Goal: Information Seeking & Learning: Learn about a topic

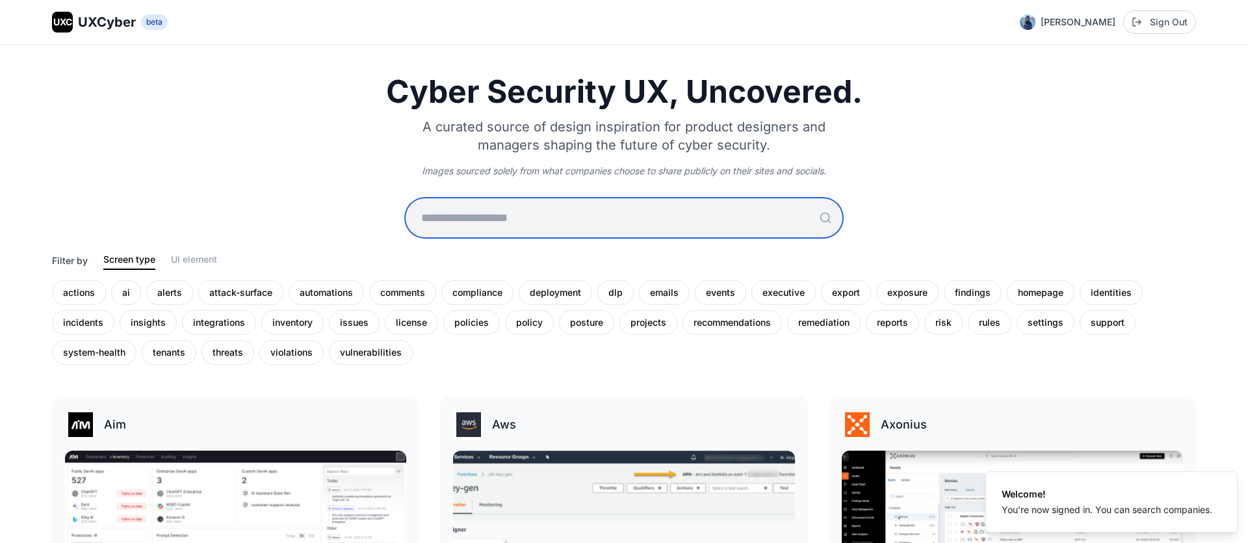
click at [600, 203] on input "text" at bounding box center [623, 217] width 437 height 39
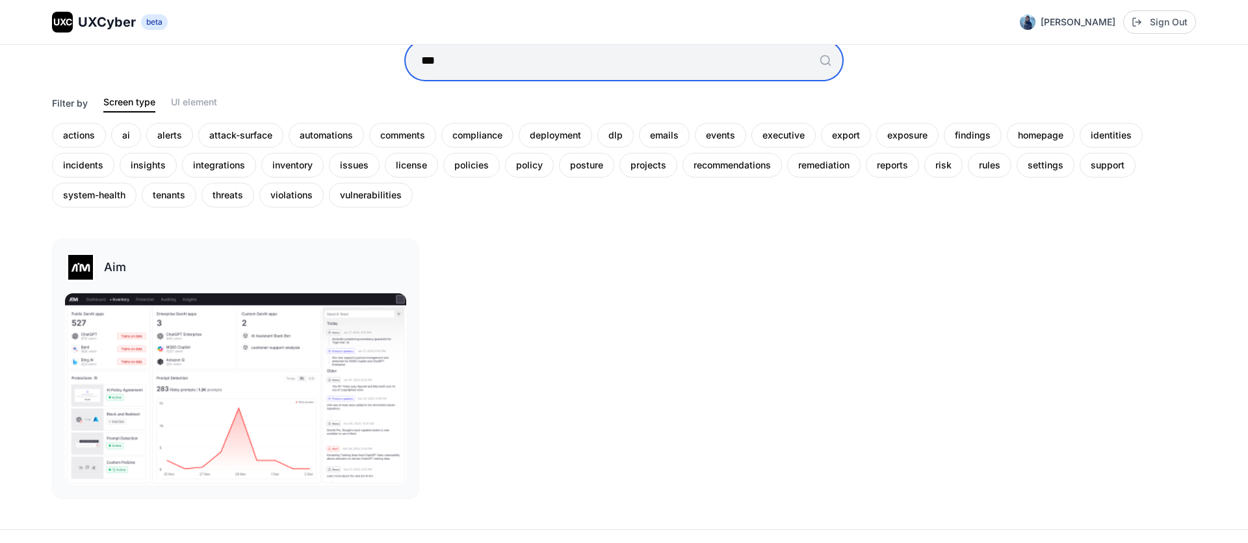
scroll to position [167, 0]
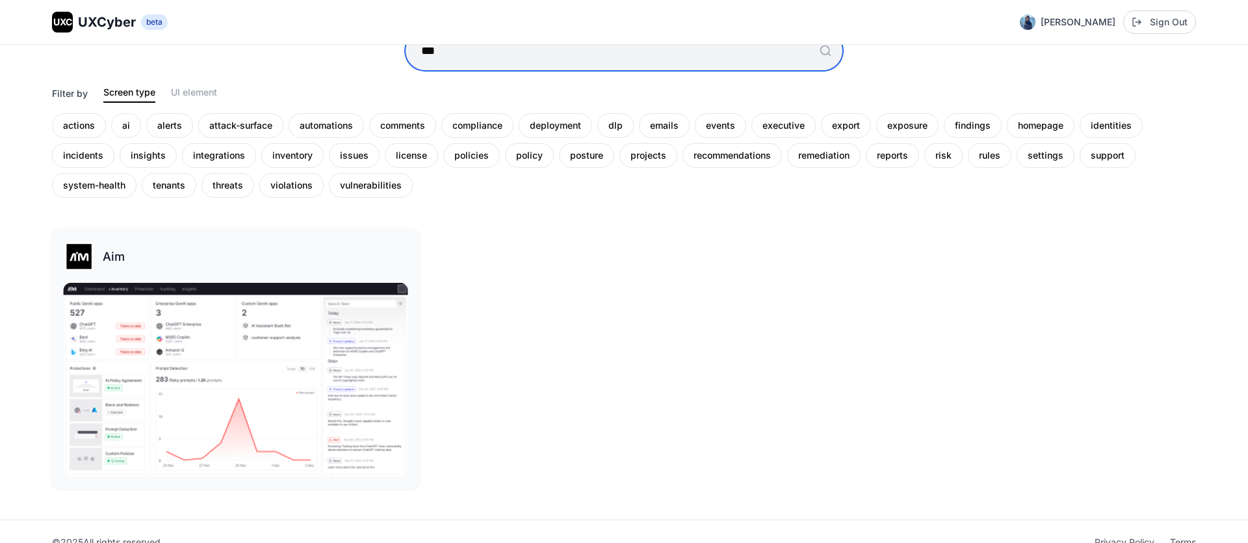
type input "***"
click at [236, 327] on img at bounding box center [235, 380] width 345 height 194
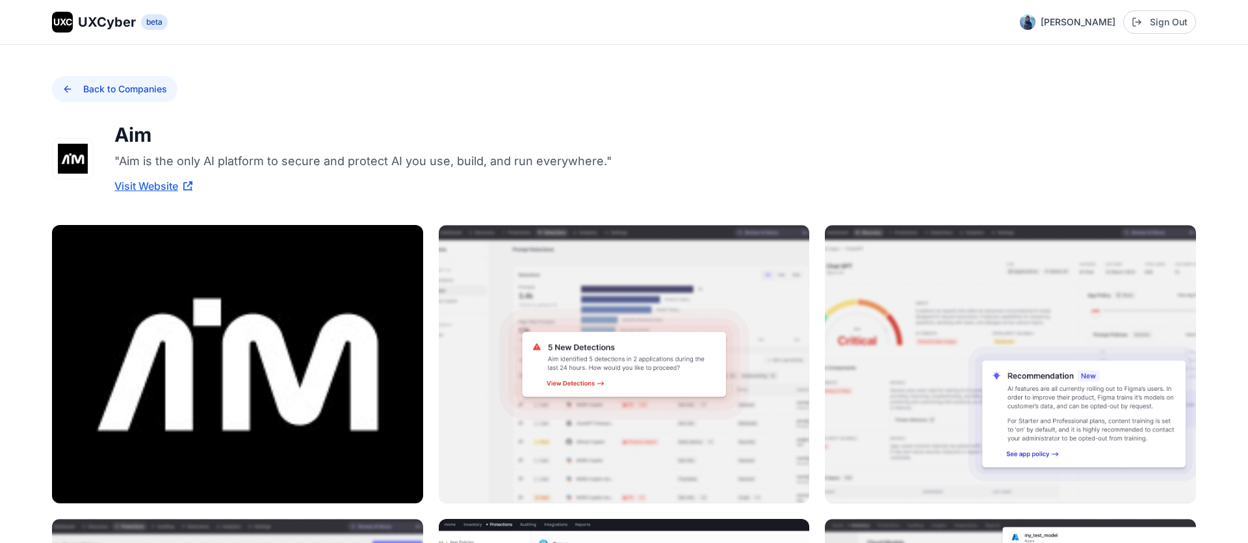
click at [70, 98] on button "Back to Companies" at bounding box center [114, 89] width 125 height 26
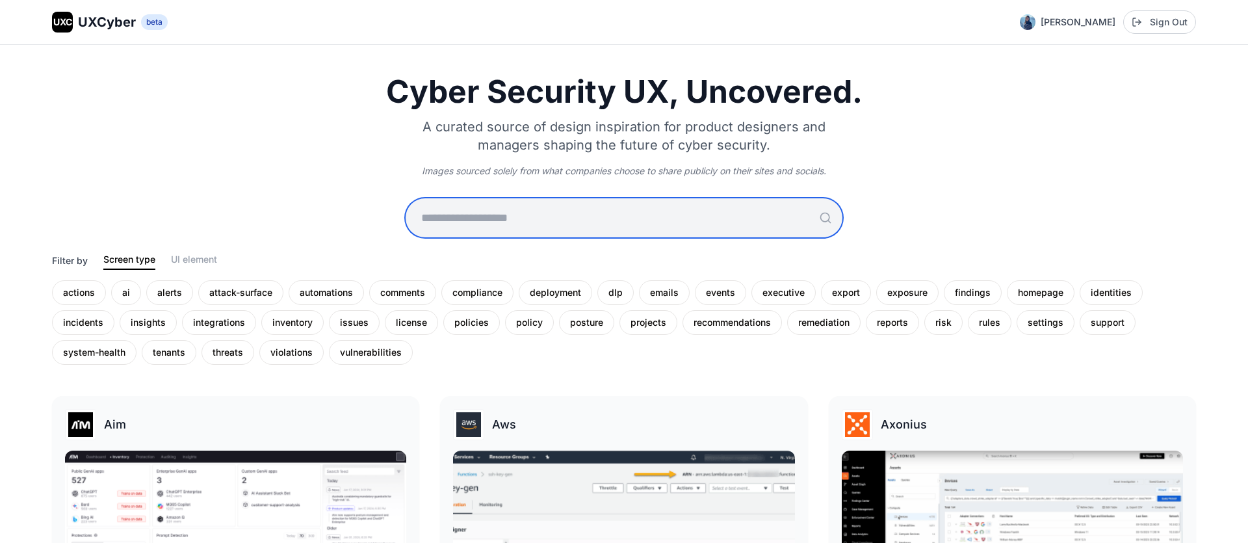
click at [556, 214] on input "text" at bounding box center [623, 217] width 437 height 39
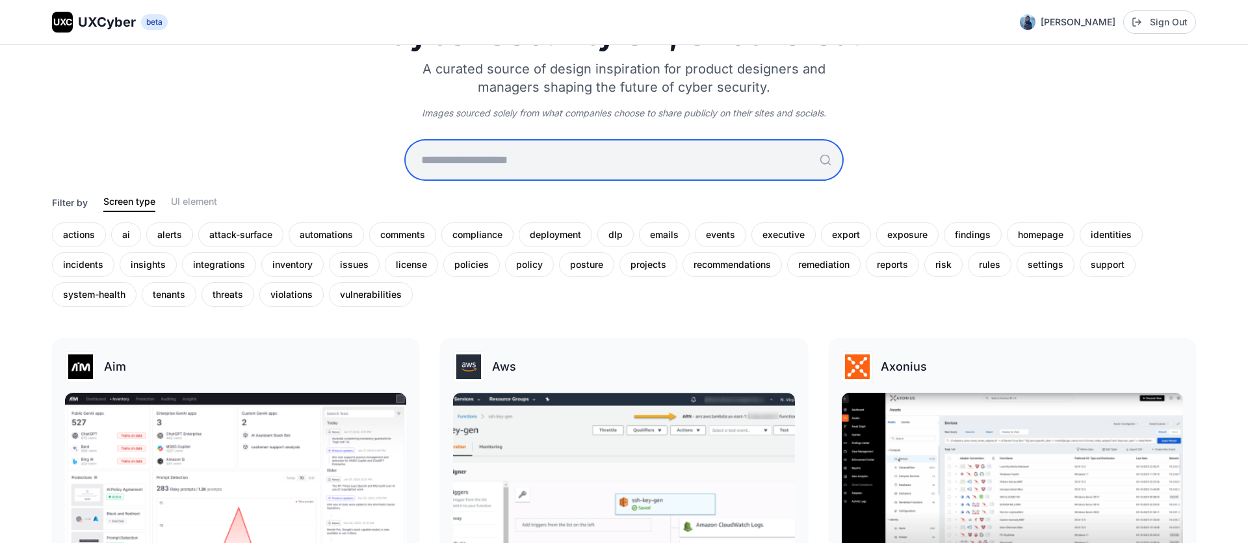
scroll to position [64, 0]
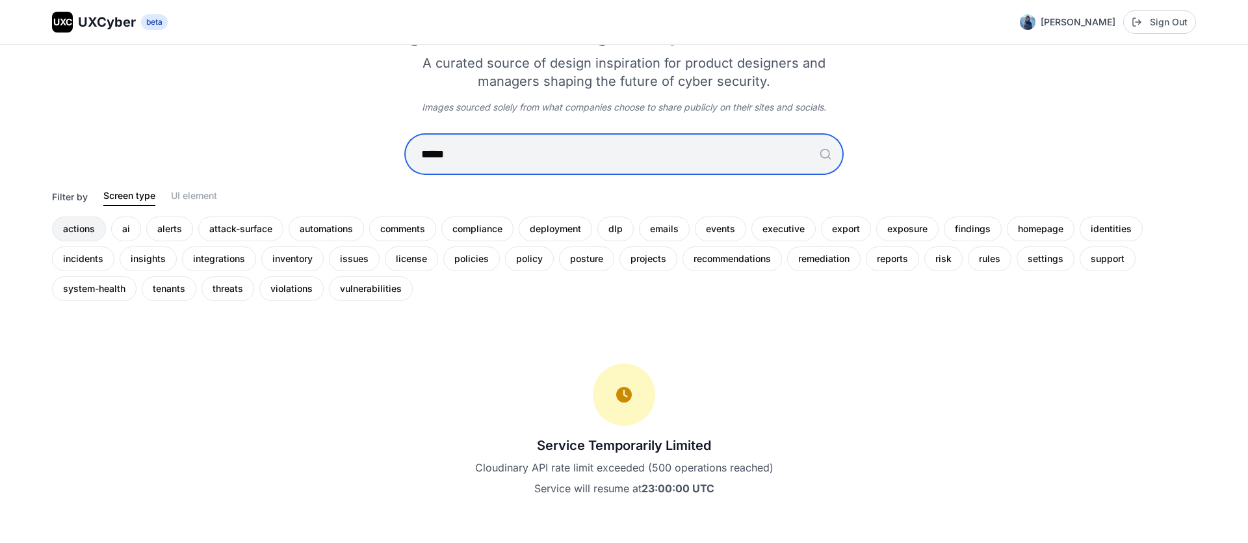
type input "*****"
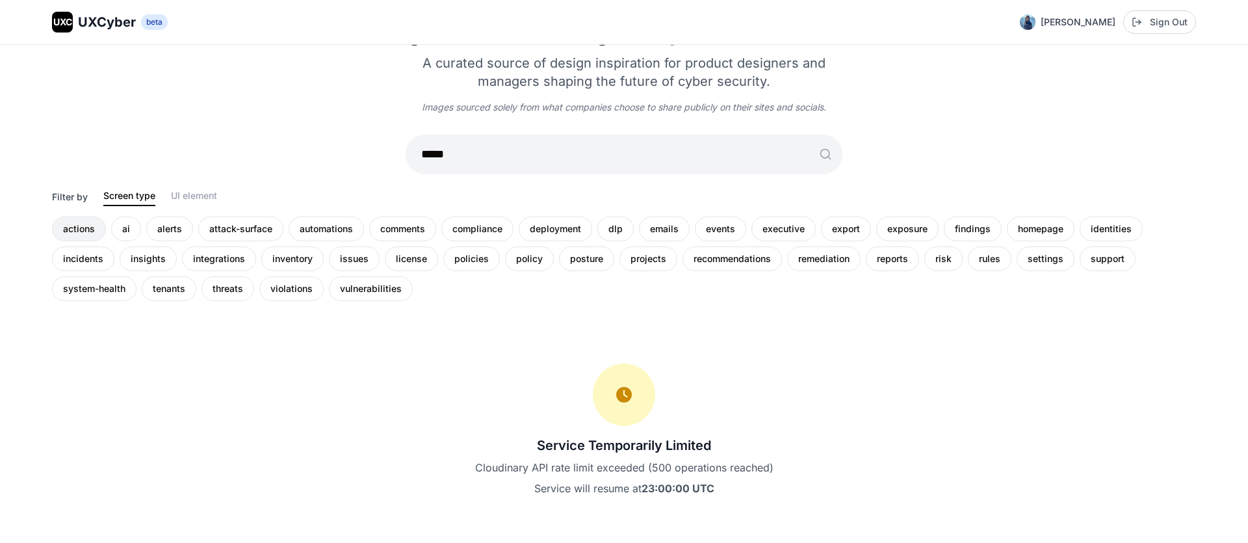
click at [105, 225] on div "actions" at bounding box center [79, 228] width 54 height 25
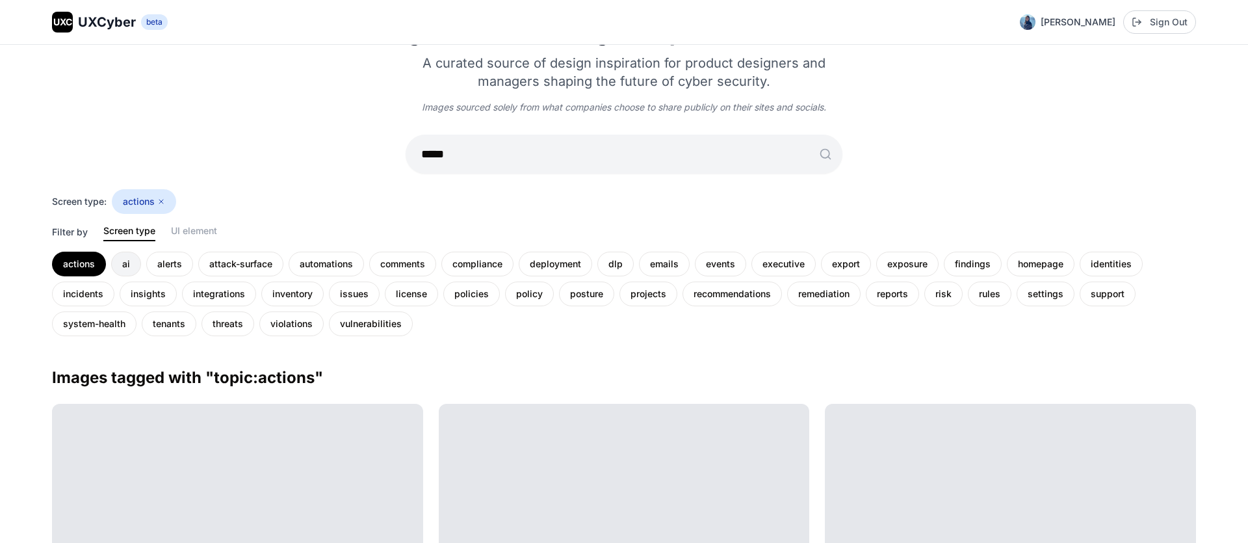
click at [133, 259] on div "ai" at bounding box center [126, 263] width 30 height 25
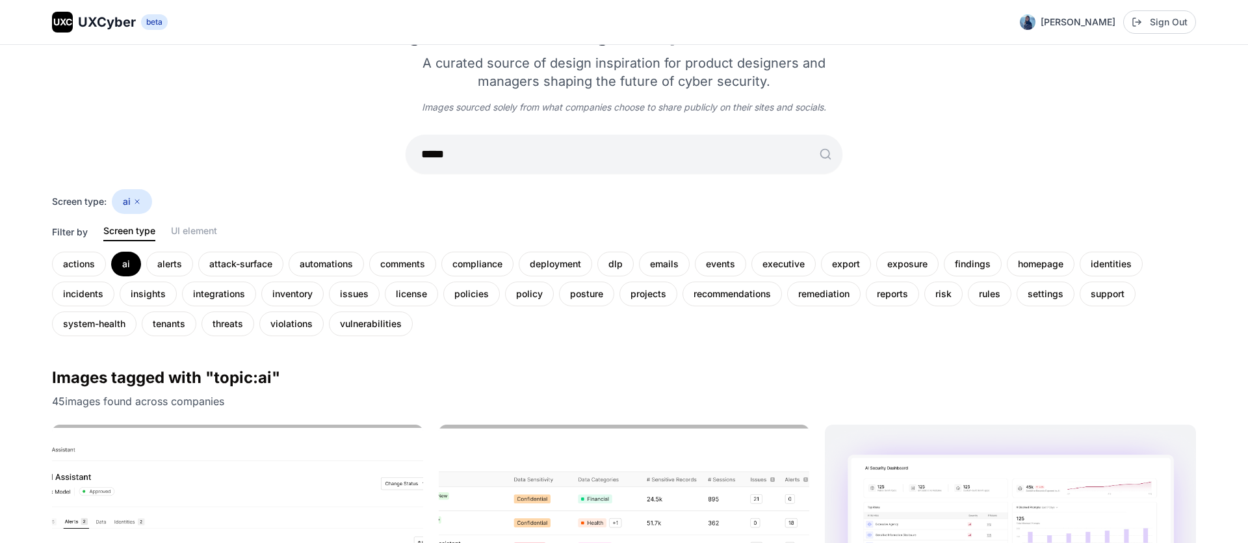
click at [263, 134] on div "Cyber Security UX, Uncovered. A curated source of design inspiration for produc…" at bounding box center [624, 174] width 1144 height 324
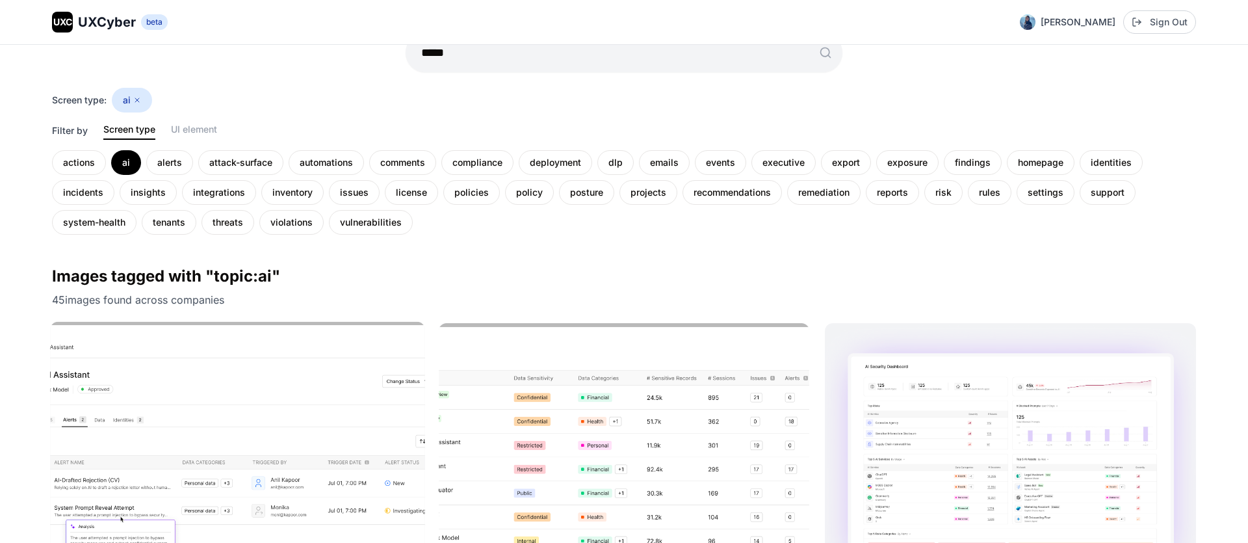
scroll to position [358, 0]
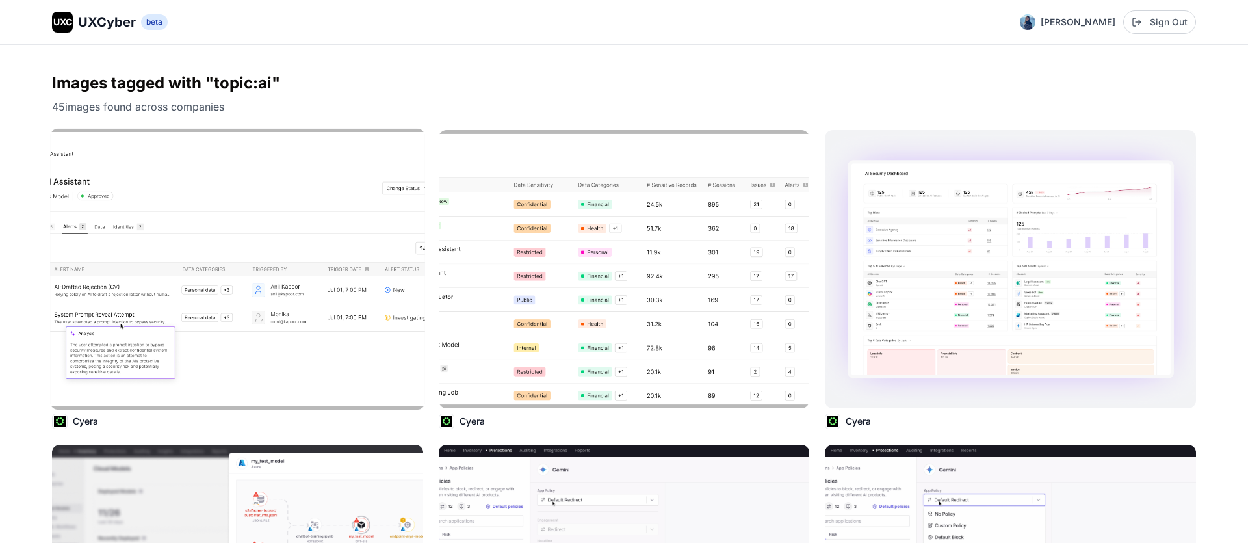
click at [201, 222] on img at bounding box center [237, 269] width 374 height 281
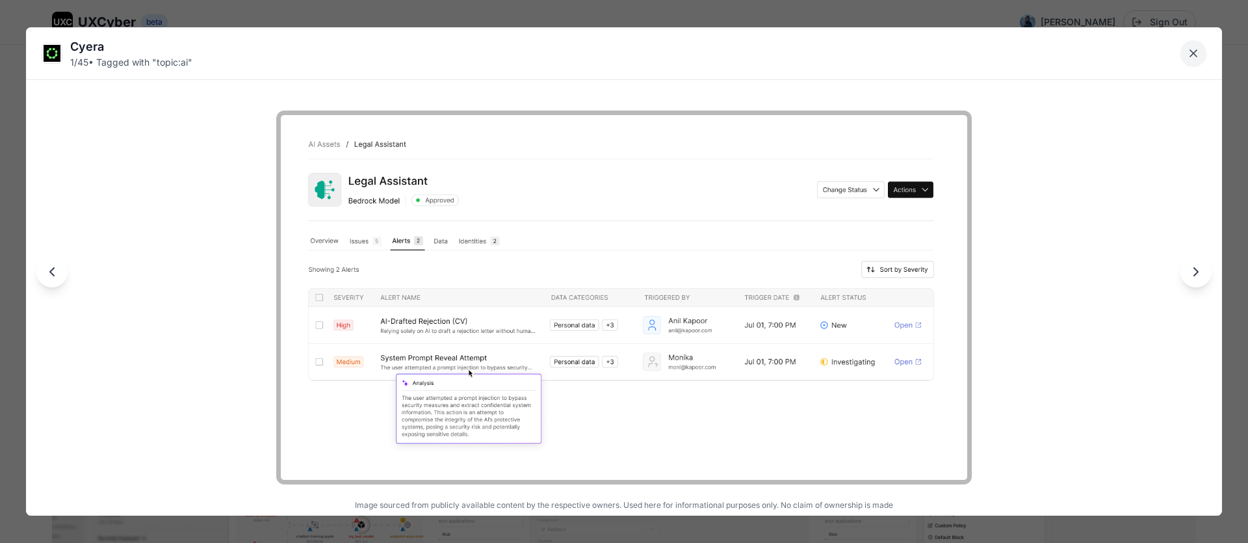
click at [1185, 57] on button "Close lightbox" at bounding box center [1193, 53] width 26 height 26
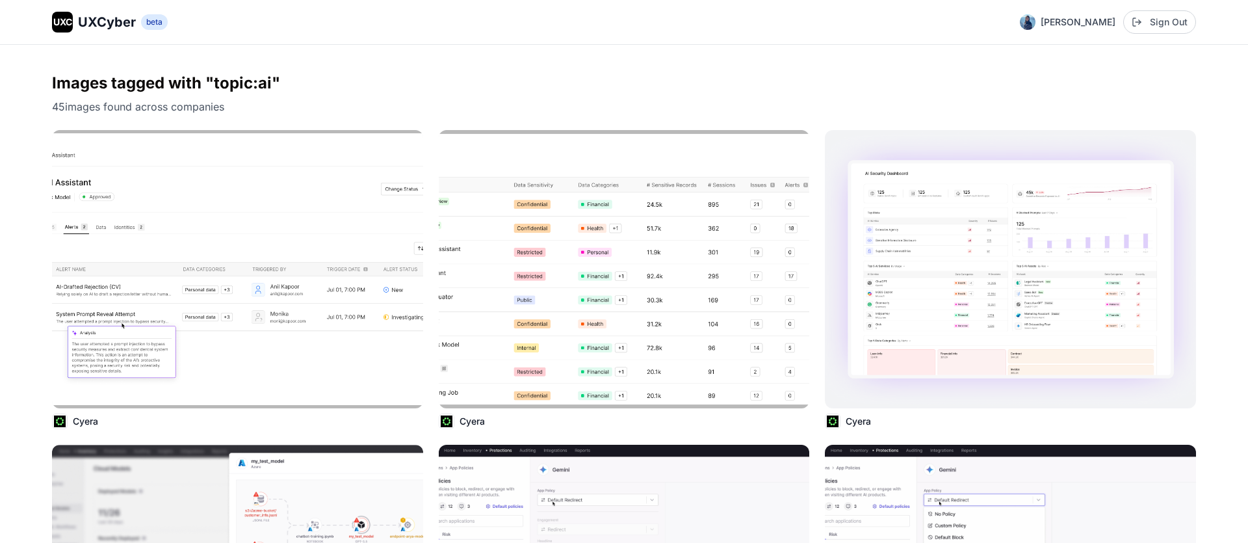
scroll to position [356, 0]
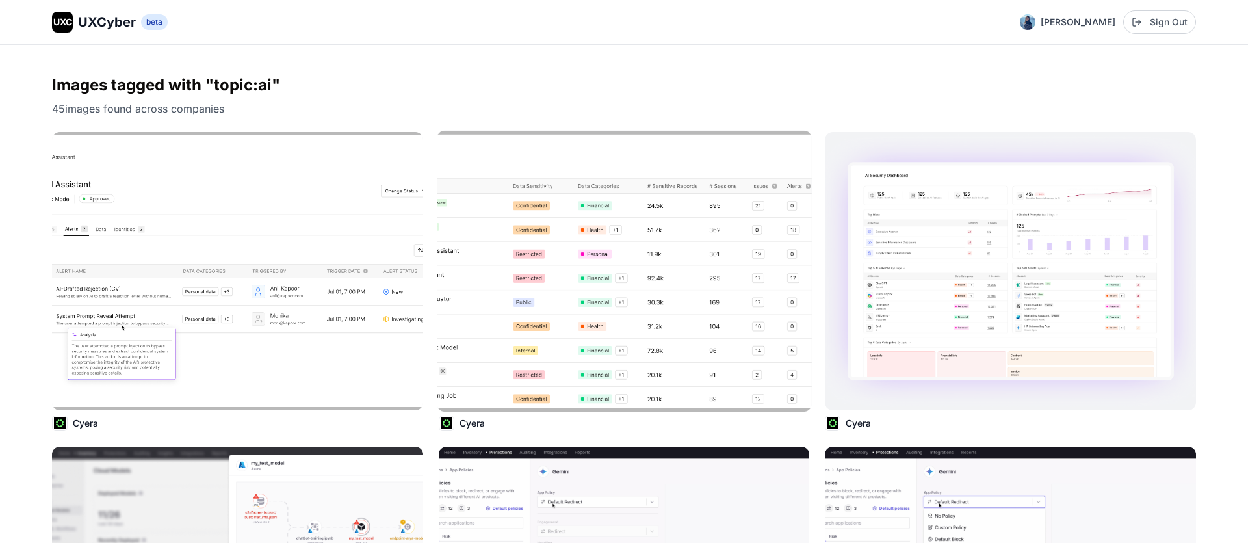
click at [647, 207] on img at bounding box center [624, 271] width 374 height 281
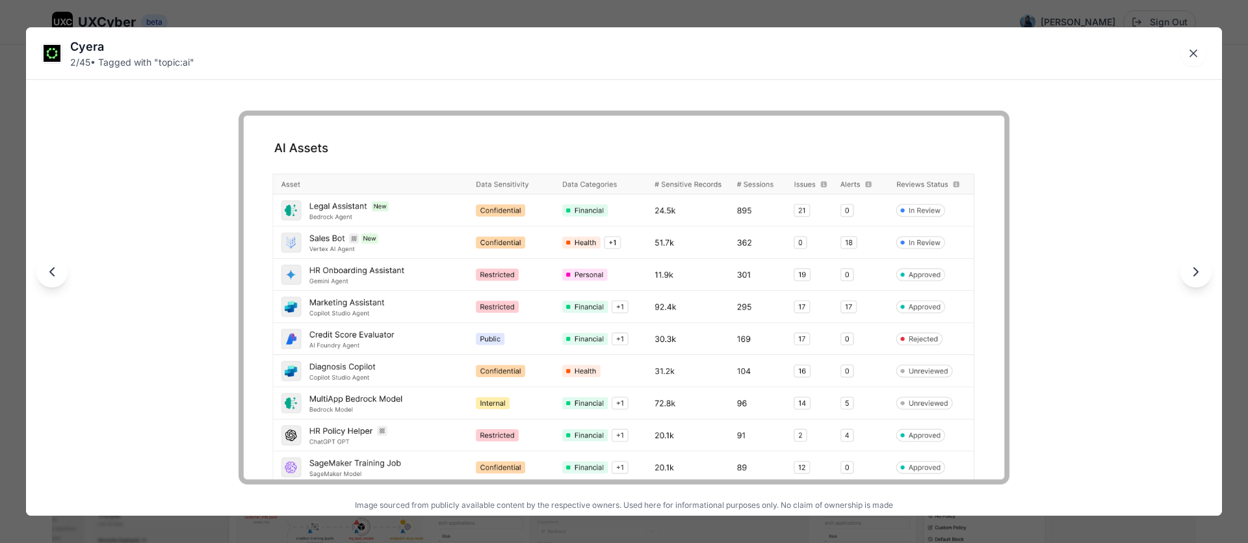
drag, startPoint x: 1196, startPoint y: 55, endPoint x: 1176, endPoint y: 81, distance: 32.8
click at [1197, 55] on icon "Close lightbox" at bounding box center [1193, 53] width 13 height 13
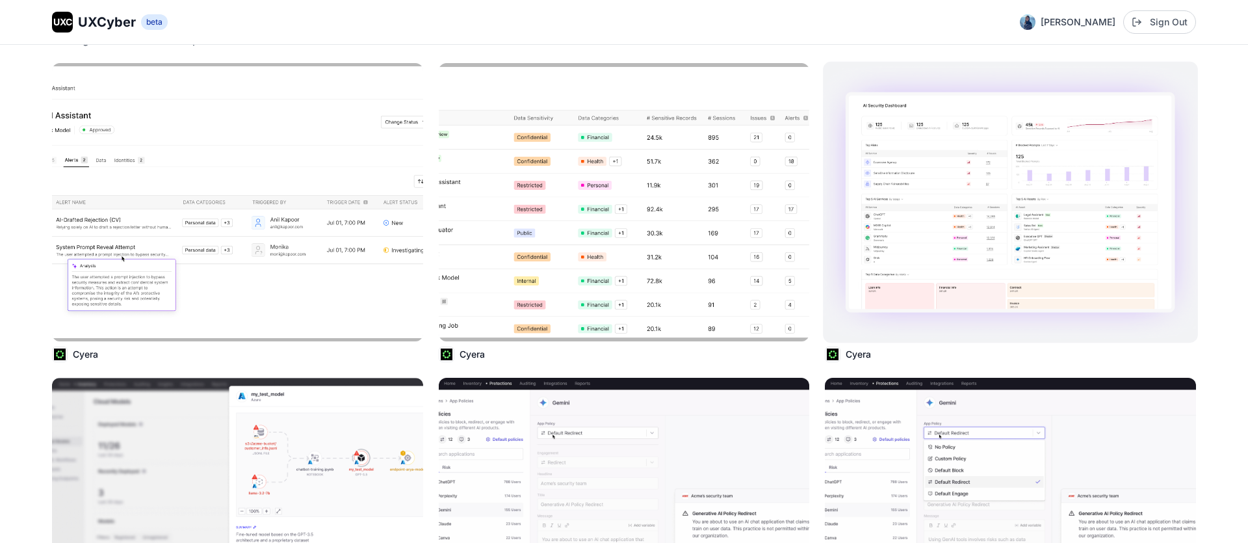
scroll to position [422, 0]
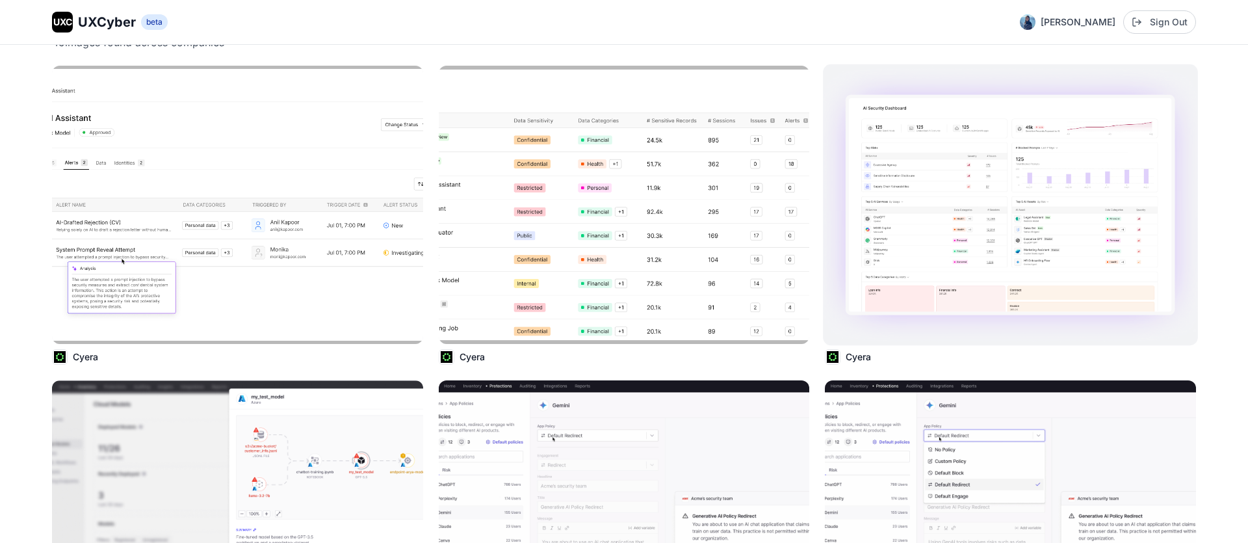
click at [1029, 215] on img at bounding box center [1010, 204] width 374 height 281
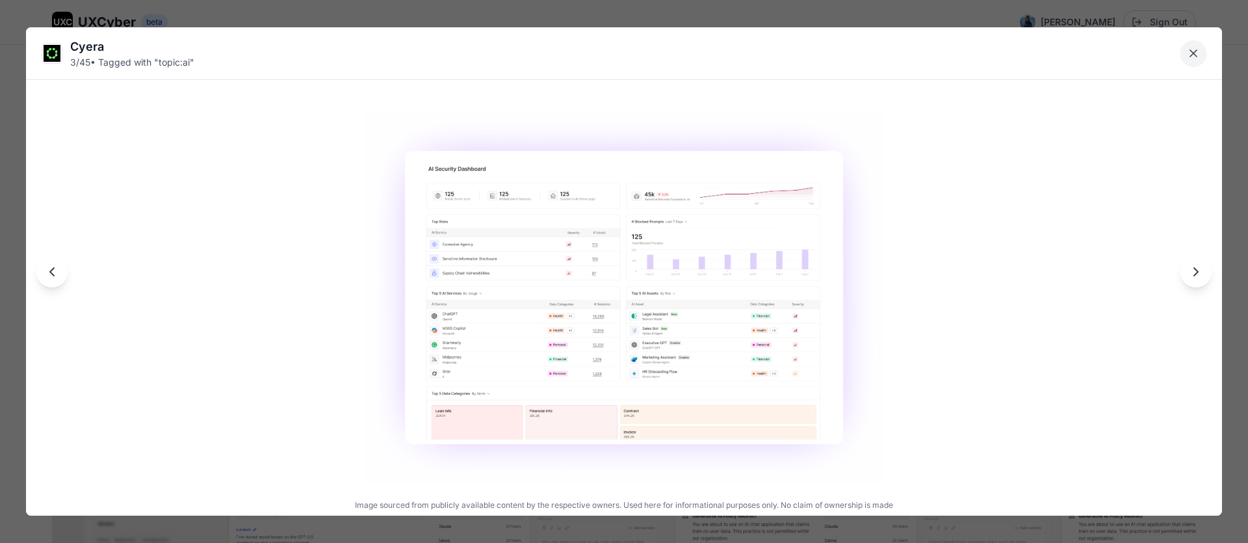
drag, startPoint x: 1185, startPoint y: 54, endPoint x: 1185, endPoint y: 73, distance: 18.8
click at [1185, 54] on button "Close lightbox" at bounding box center [1193, 53] width 26 height 26
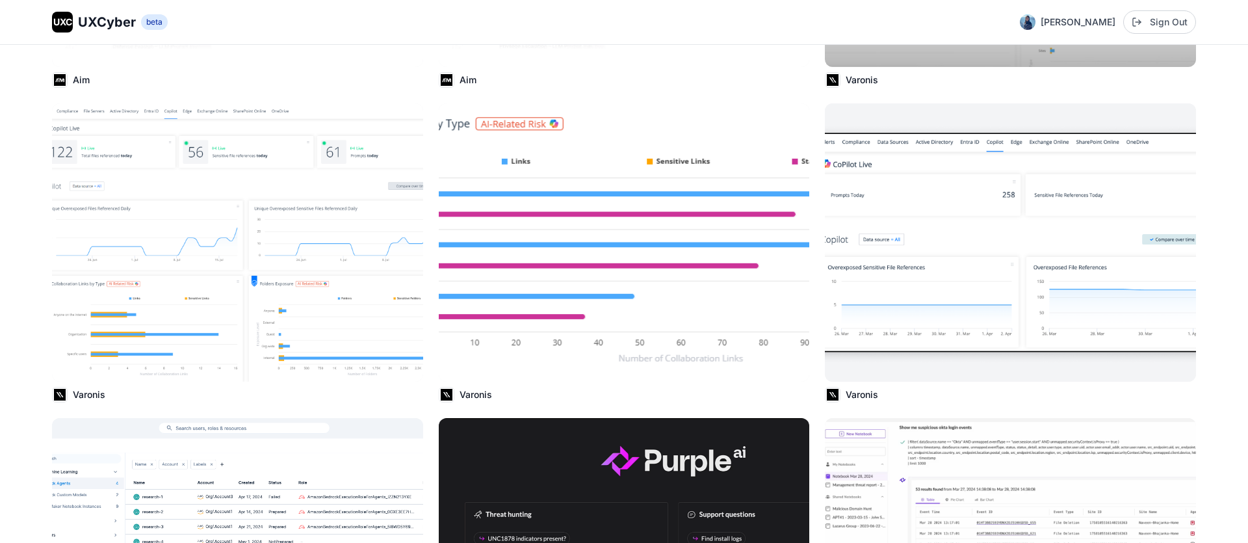
scroll to position [1651, 0]
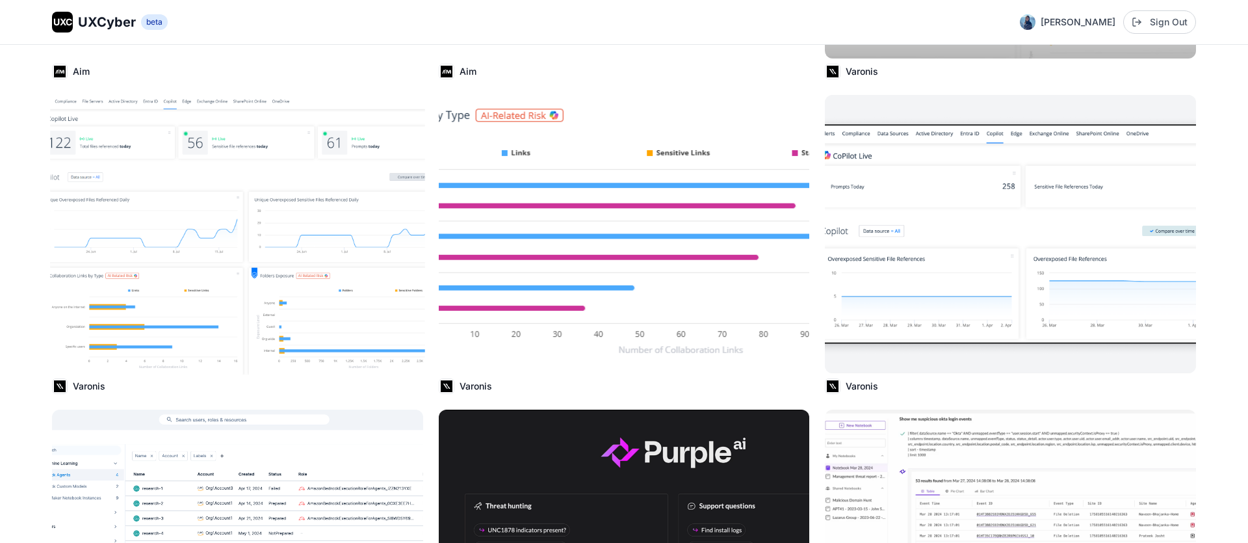
click at [179, 244] on img at bounding box center [237, 234] width 374 height 281
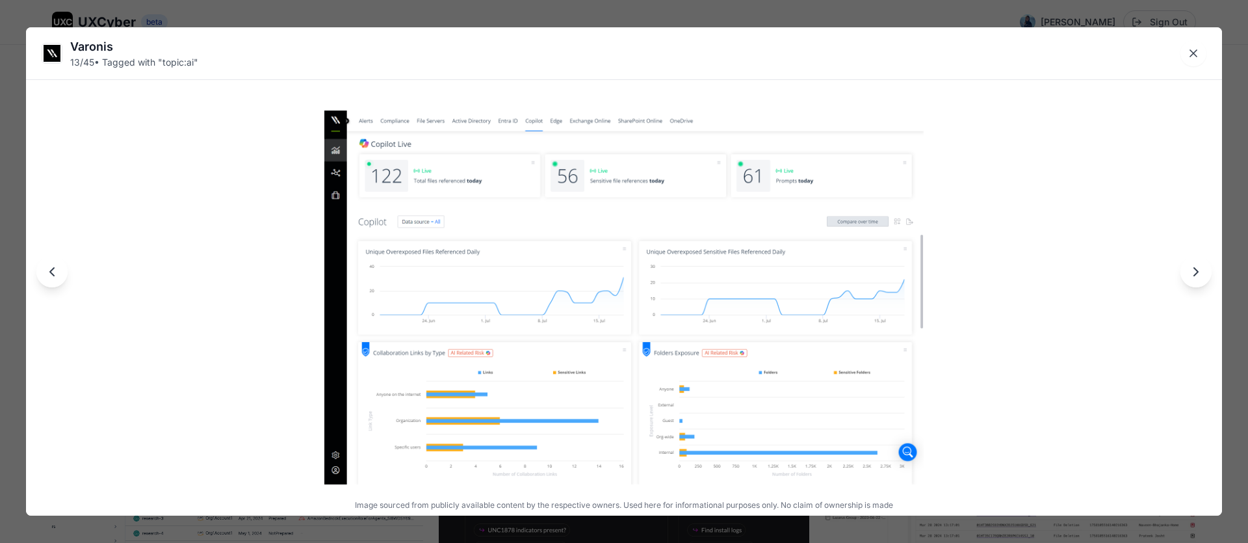
click at [1199, 57] on icon "Close lightbox" at bounding box center [1193, 53] width 13 height 13
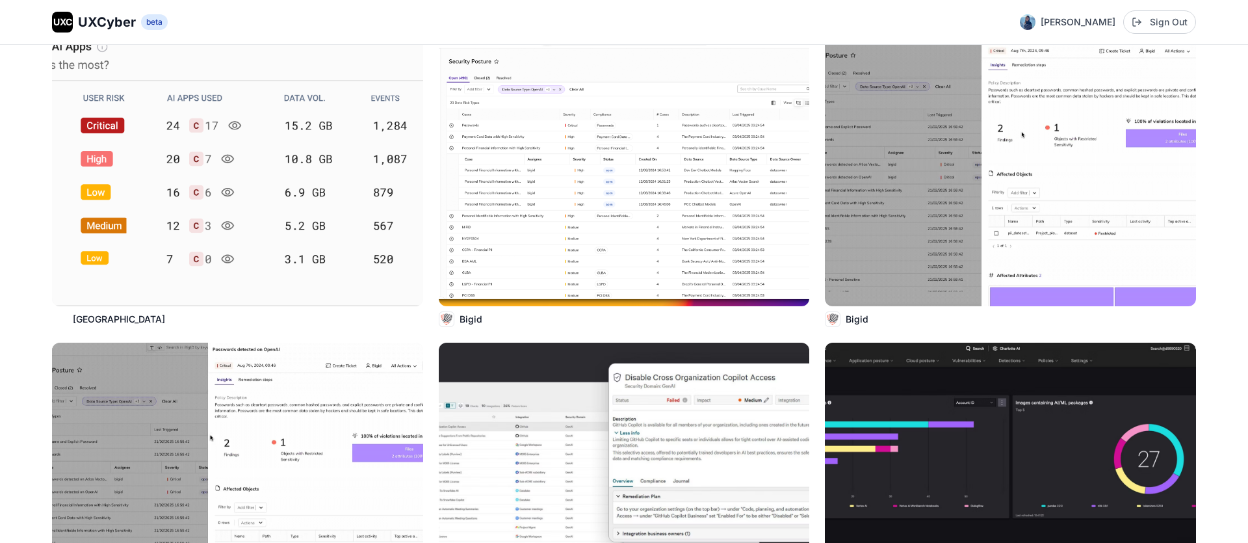
scroll to position [4724, 0]
